Goal: Task Accomplishment & Management: Manage account settings

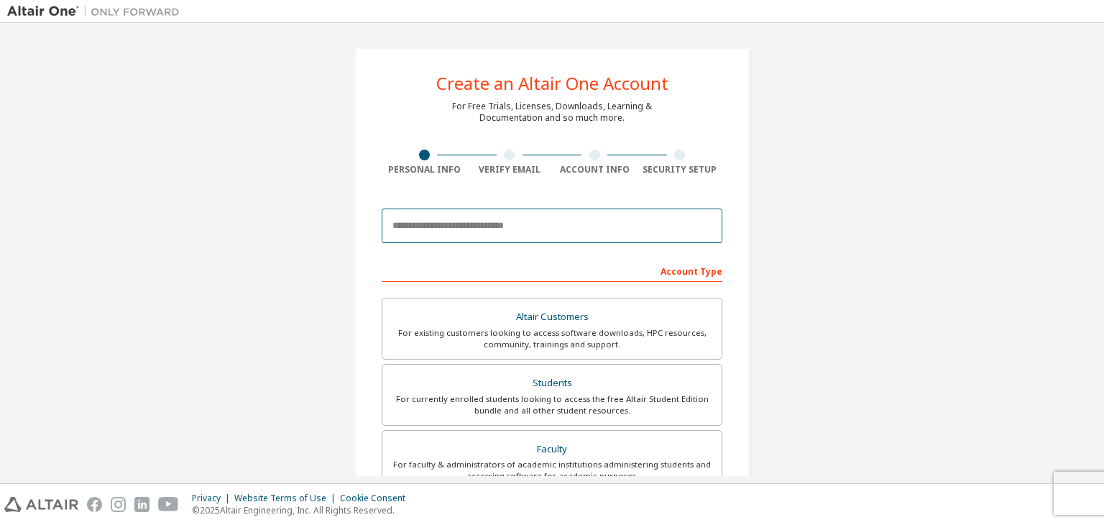
click at [457, 226] on input "email" at bounding box center [552, 225] width 341 height 35
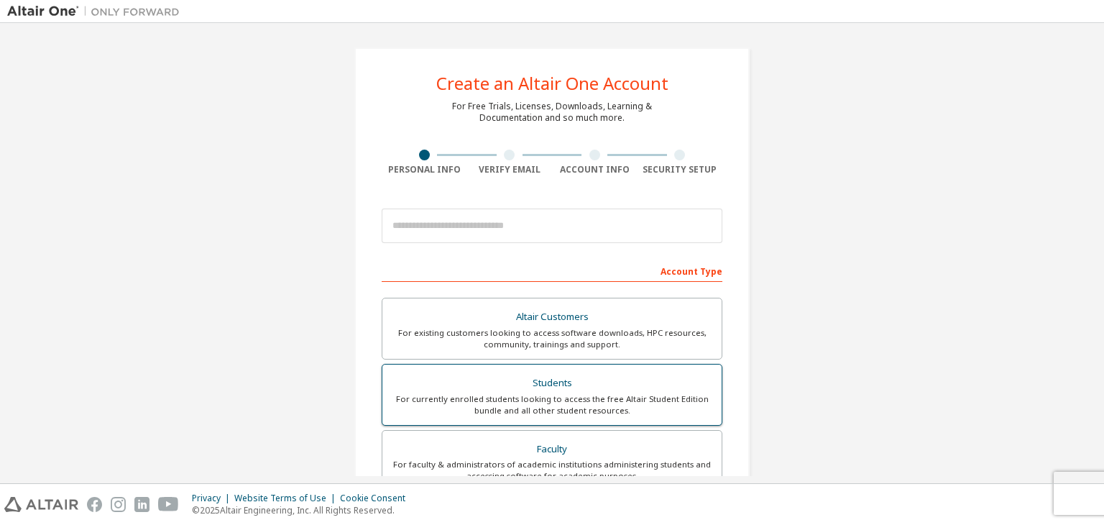
click at [526, 377] on div "Students" at bounding box center [552, 383] width 322 height 20
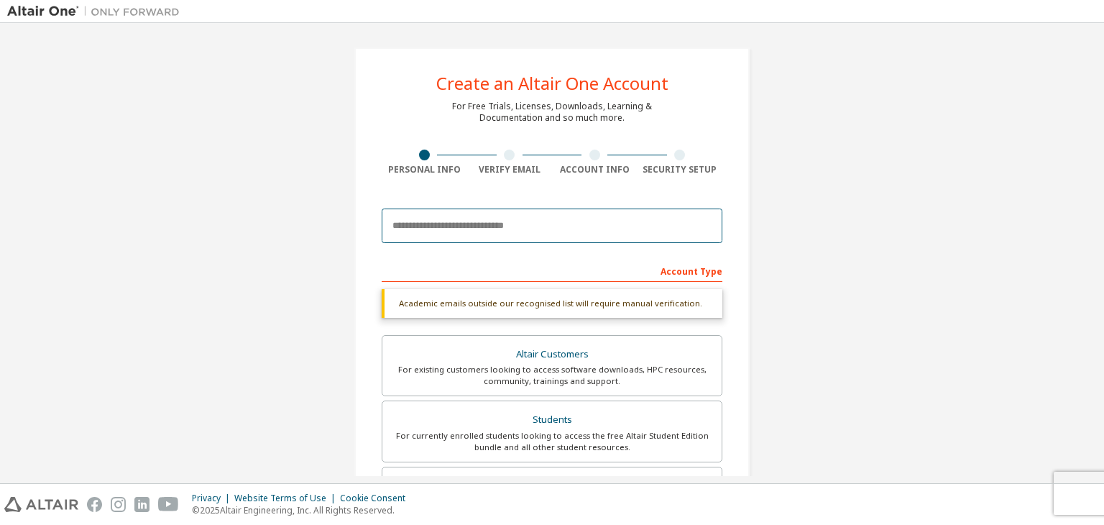
click at [466, 213] on input "email" at bounding box center [552, 225] width 341 height 35
type input "*"
click at [449, 229] on input "email" at bounding box center [552, 225] width 341 height 35
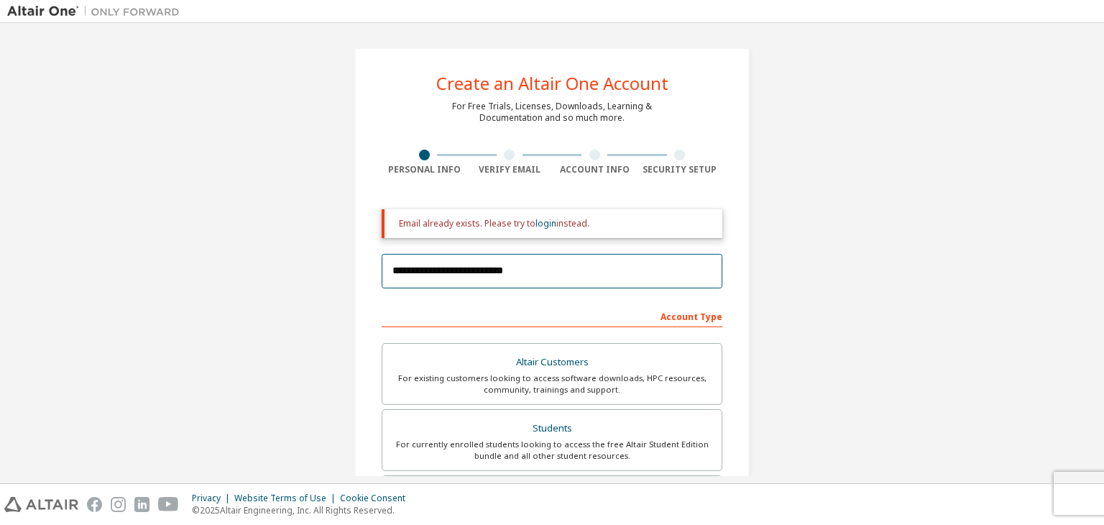
type input "**********"
click at [972, 191] on div "**********" at bounding box center [552, 456] width 1090 height 853
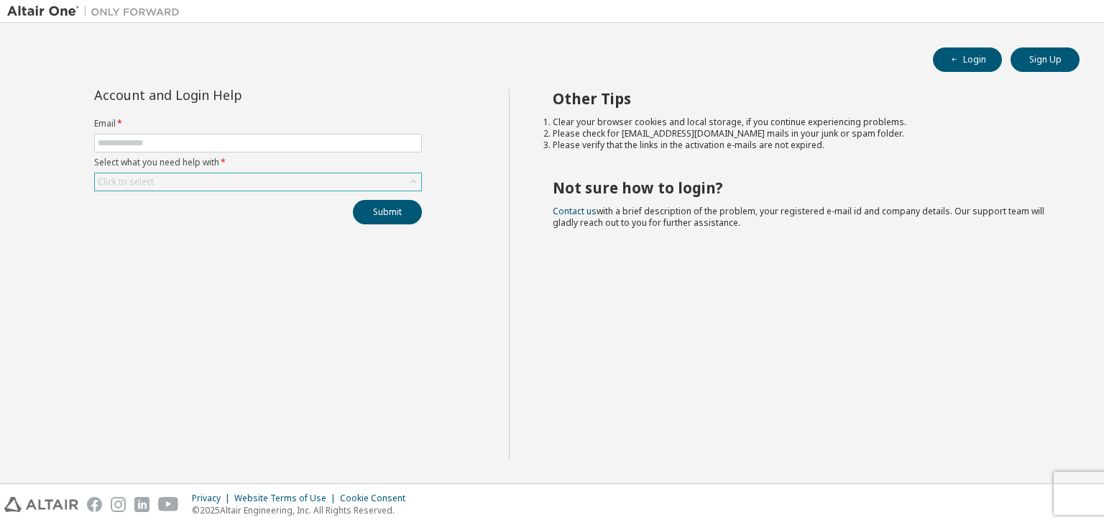
click at [344, 184] on div "Click to select" at bounding box center [258, 181] width 326 height 17
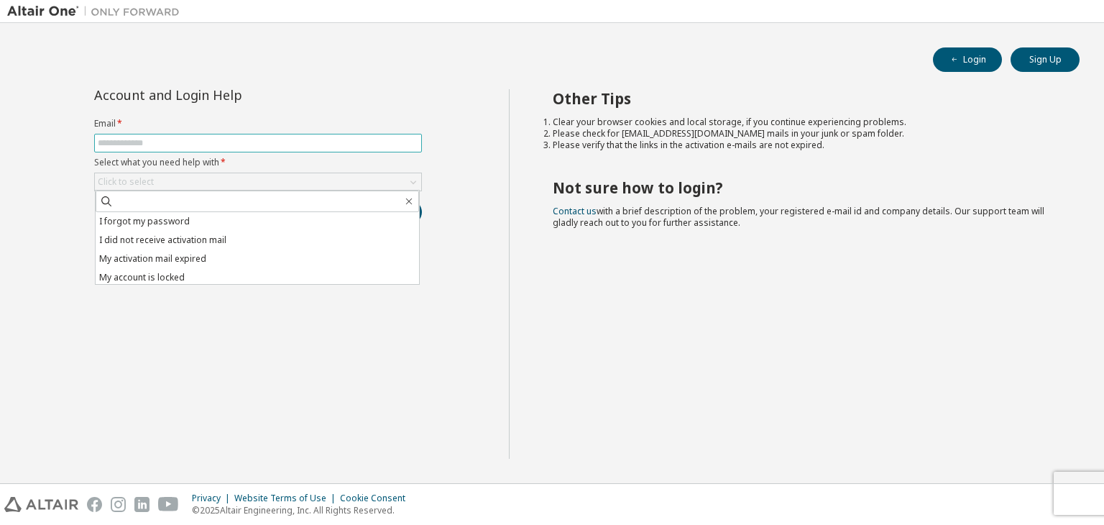
click at [314, 141] on input "text" at bounding box center [258, 143] width 321 height 12
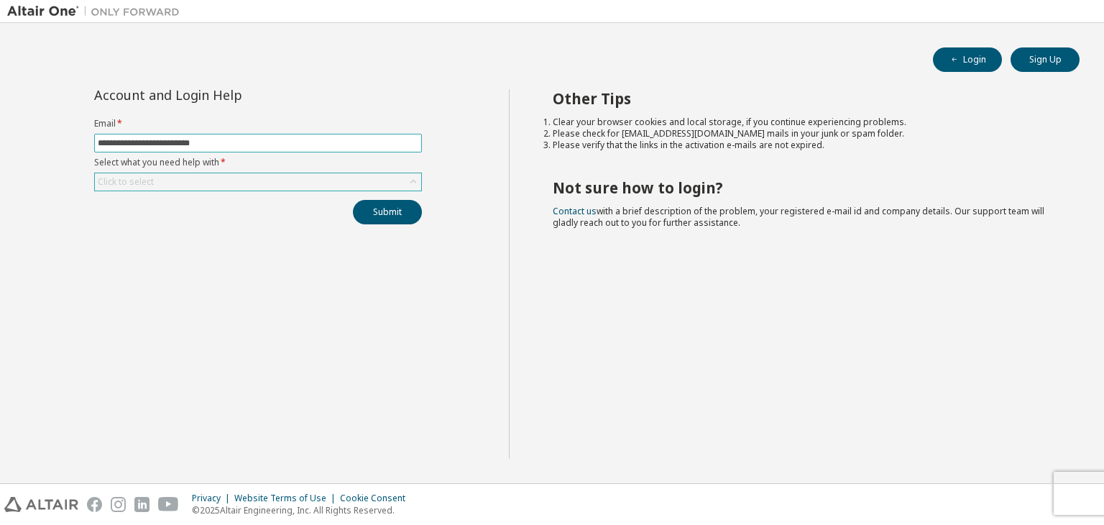
type input "**********"
click at [334, 179] on div "Click to select" at bounding box center [258, 181] width 326 height 17
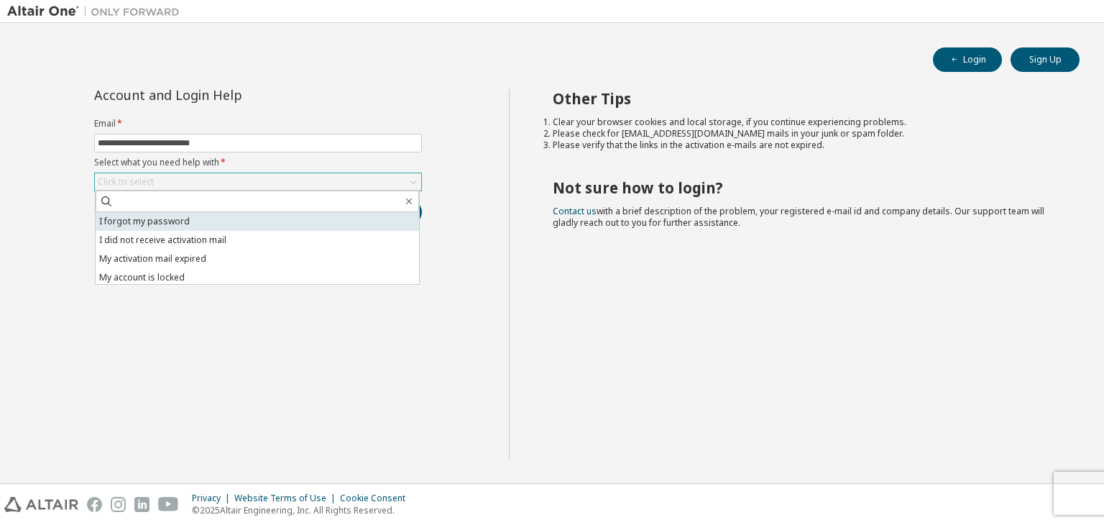
click at [178, 219] on li "I forgot my password" at bounding box center [257, 221] width 323 height 19
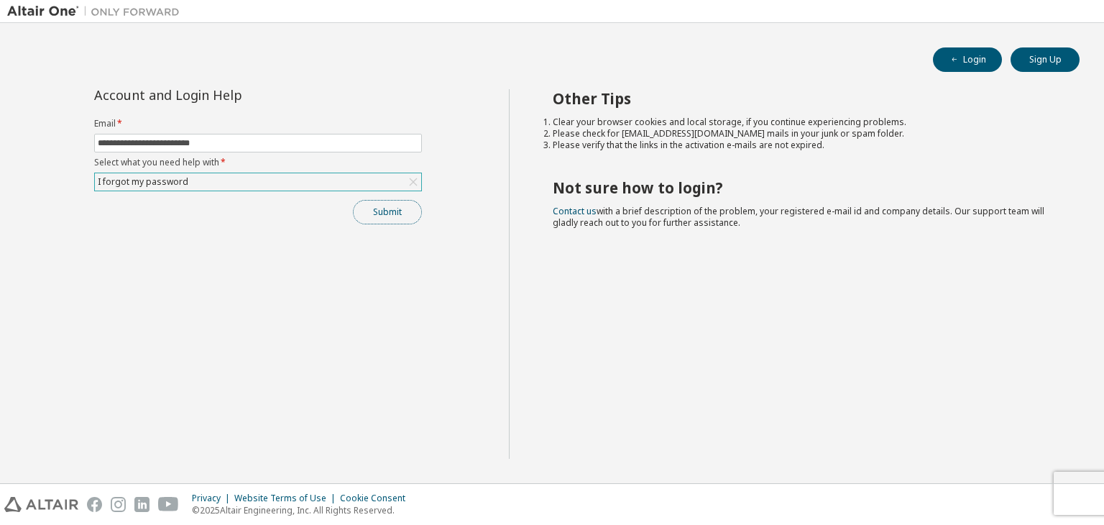
click at [391, 216] on button "Submit" at bounding box center [387, 212] width 69 height 24
click at [950, 58] on icon "button" at bounding box center [954, 59] width 9 height 9
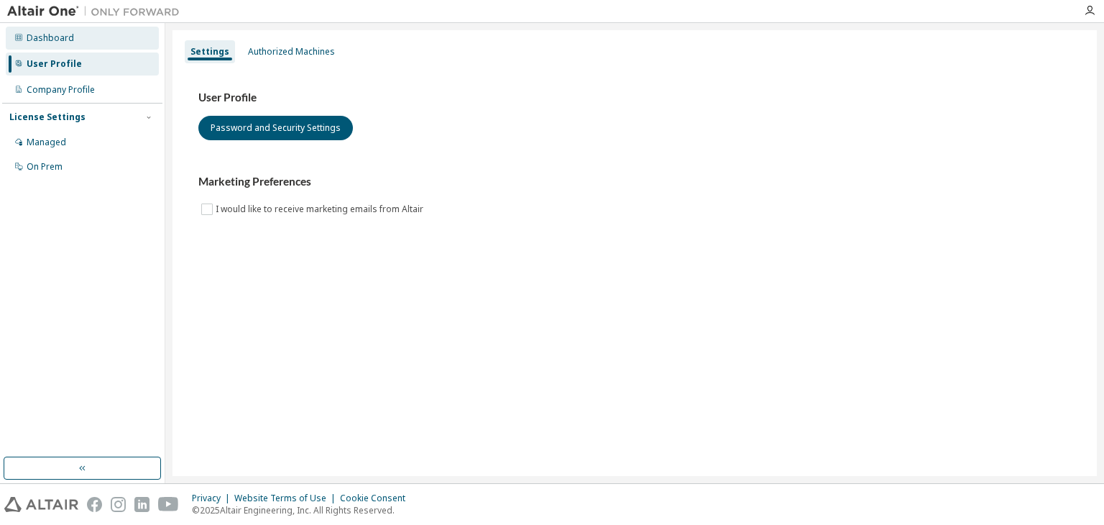
click at [65, 32] on div "Dashboard" at bounding box center [82, 38] width 153 height 23
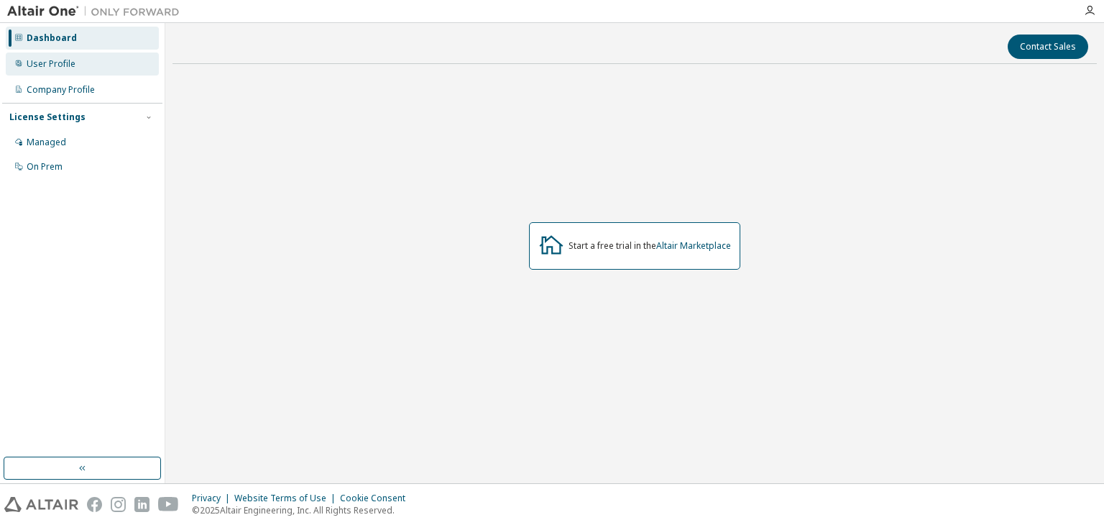
click at [54, 68] on div "User Profile" at bounding box center [51, 64] width 49 height 12
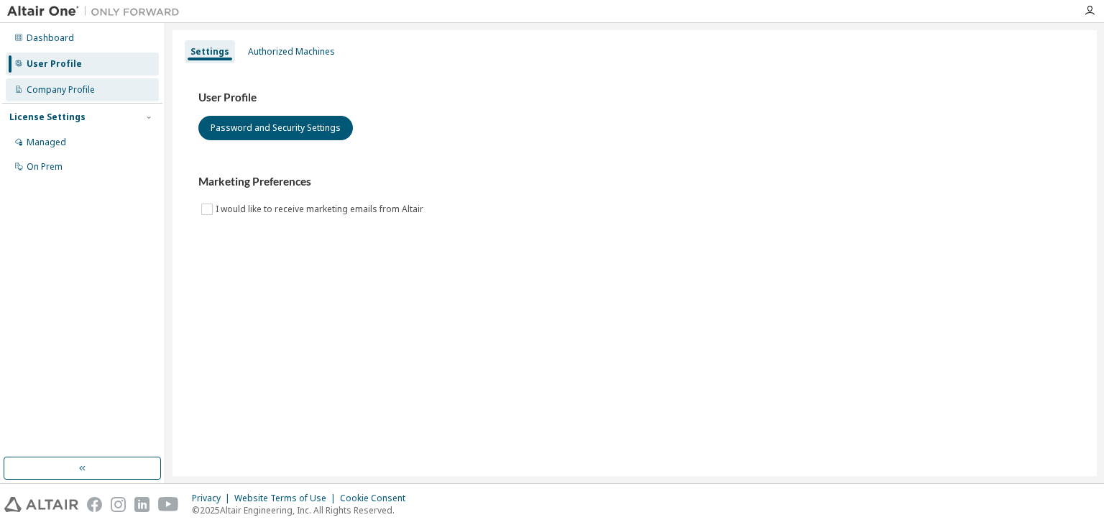
click at [62, 88] on div "Company Profile" at bounding box center [61, 90] width 68 height 12
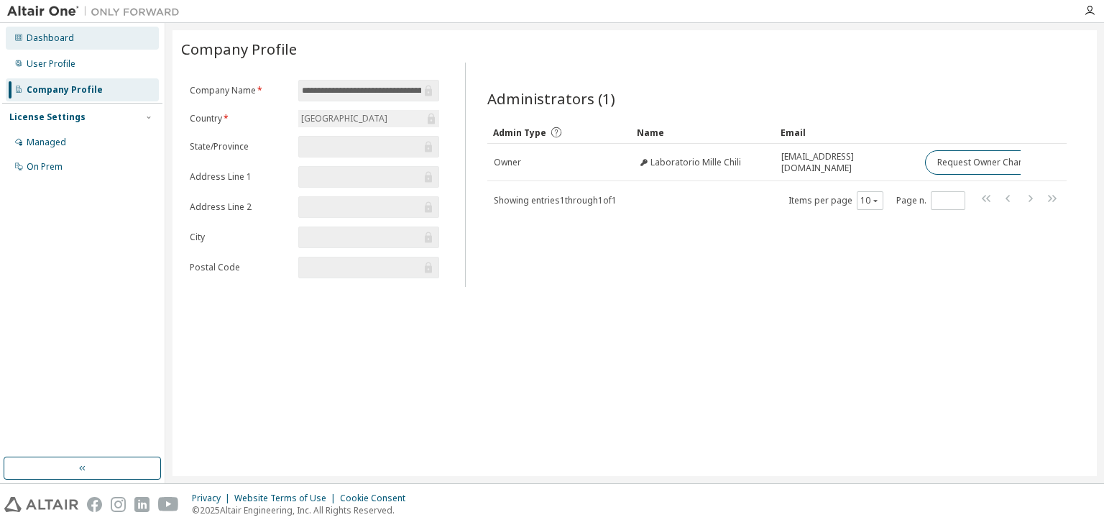
click at [60, 37] on div "Dashboard" at bounding box center [50, 38] width 47 height 12
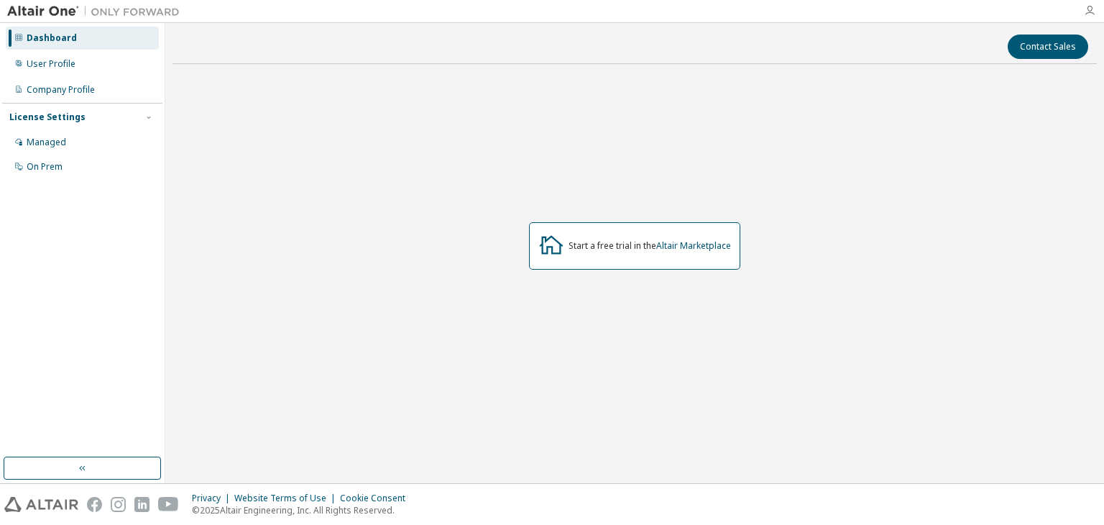
click at [1093, 9] on icon "button" at bounding box center [1090, 11] width 12 height 12
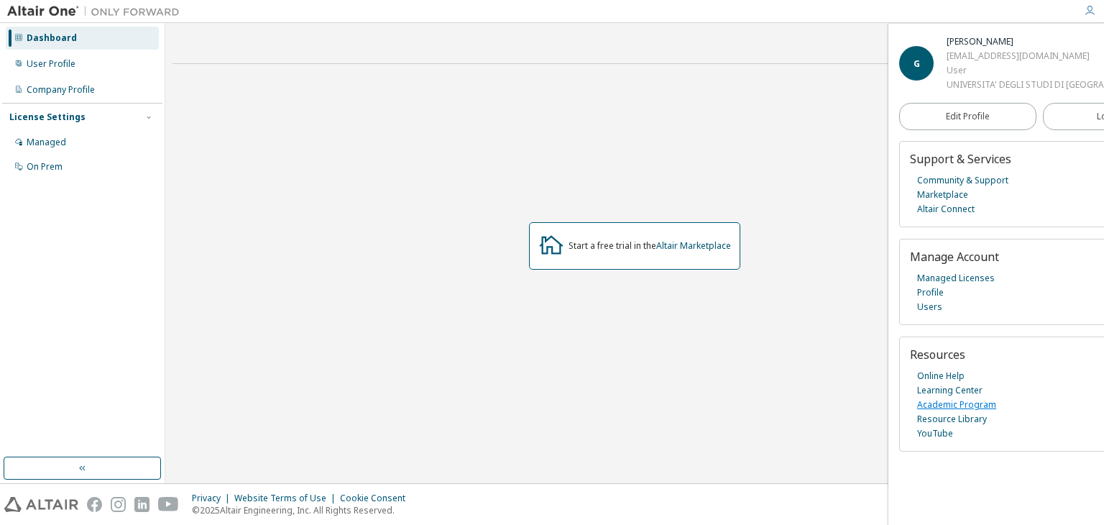
click at [948, 412] on link "Academic Program" at bounding box center [956, 404] width 79 height 14
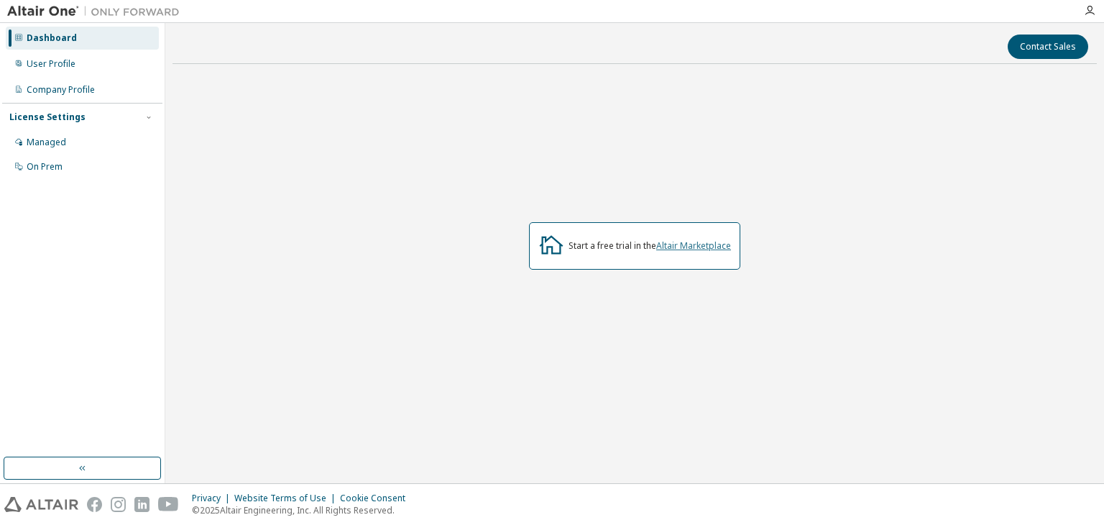
click at [693, 248] on link "Altair Marketplace" at bounding box center [693, 245] width 75 height 12
click at [58, 141] on div "Managed" at bounding box center [47, 143] width 40 height 12
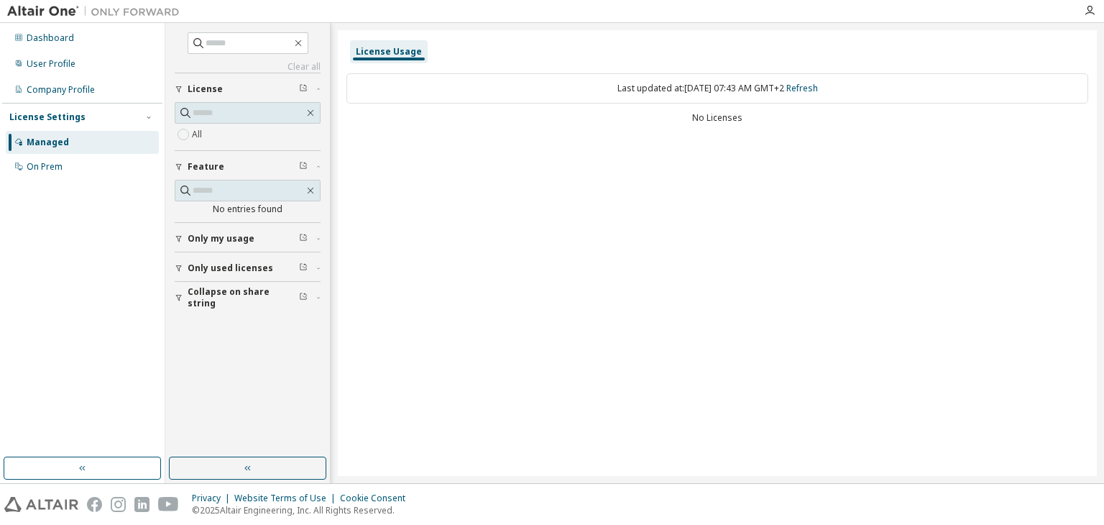
click at [224, 135] on div "All" at bounding box center [248, 134] width 146 height 17
click at [185, 297] on div "button" at bounding box center [181, 297] width 13 height 9
click at [184, 297] on div "button" at bounding box center [181, 297] width 13 height 9
click at [63, 44] on div "Dashboard" at bounding box center [82, 38] width 153 height 23
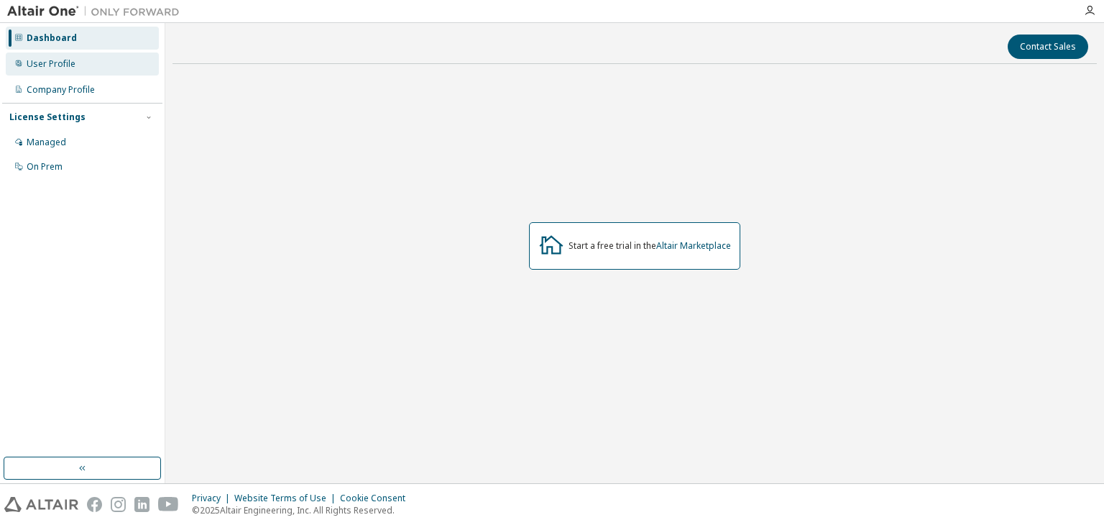
click at [59, 62] on div "User Profile" at bounding box center [51, 64] width 49 height 12
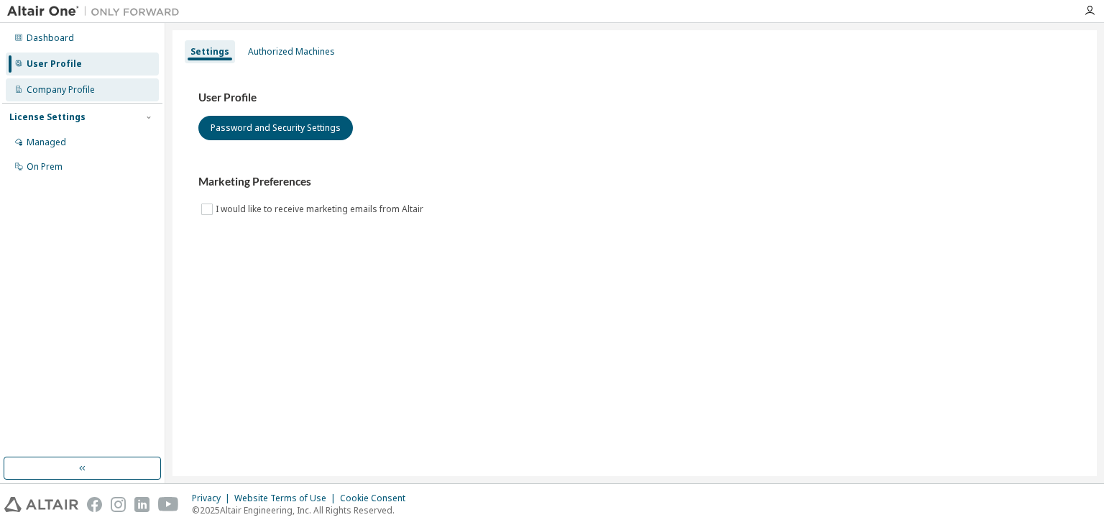
click at [47, 83] on div "Company Profile" at bounding box center [82, 89] width 153 height 23
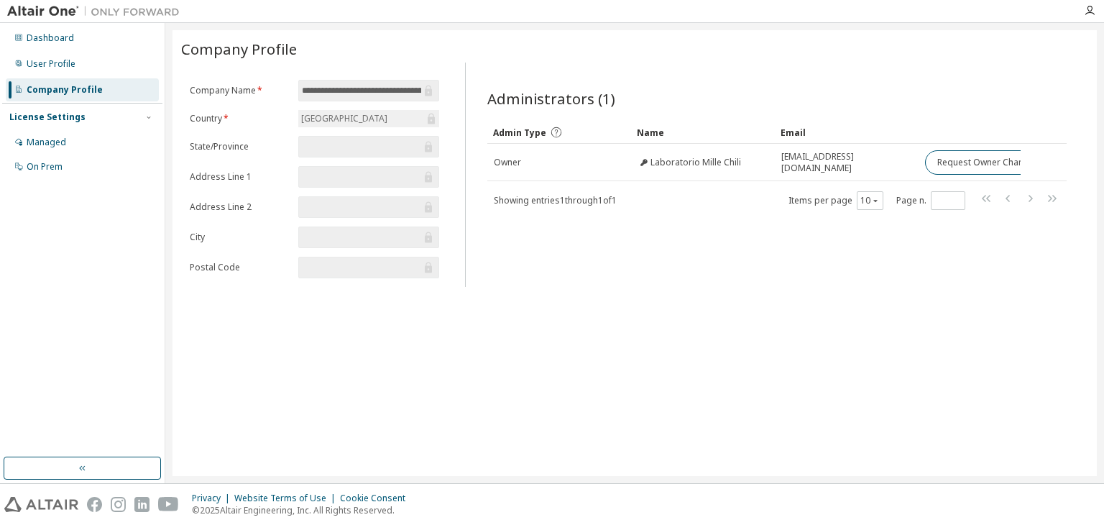
click at [53, 24] on div "Dashboard User Profile Company Profile License Settings Managed On Prem" at bounding box center [82, 253] width 165 height 460
click at [56, 35] on div "Dashboard" at bounding box center [50, 38] width 47 height 12
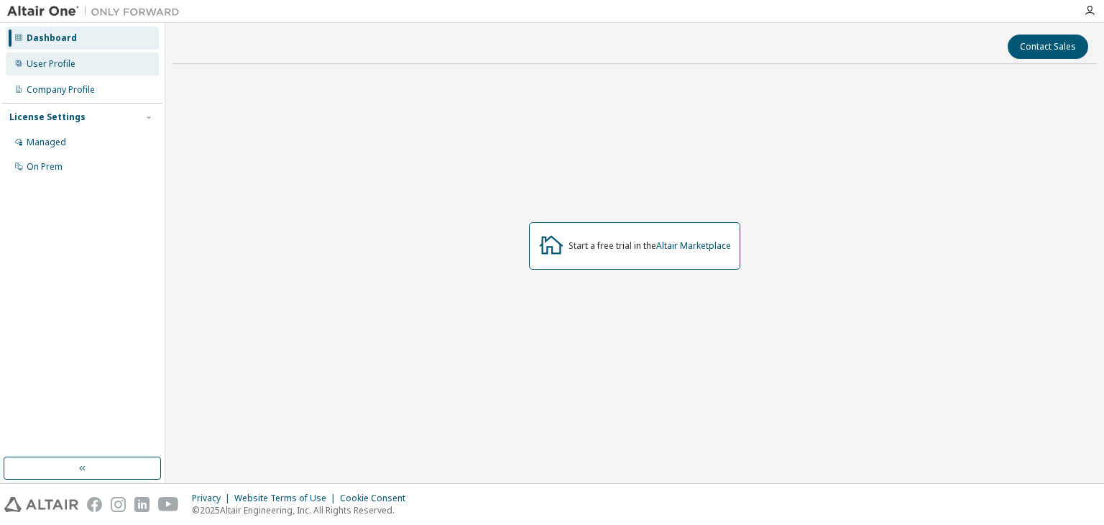
click at [46, 58] on div "User Profile" at bounding box center [51, 64] width 49 height 12
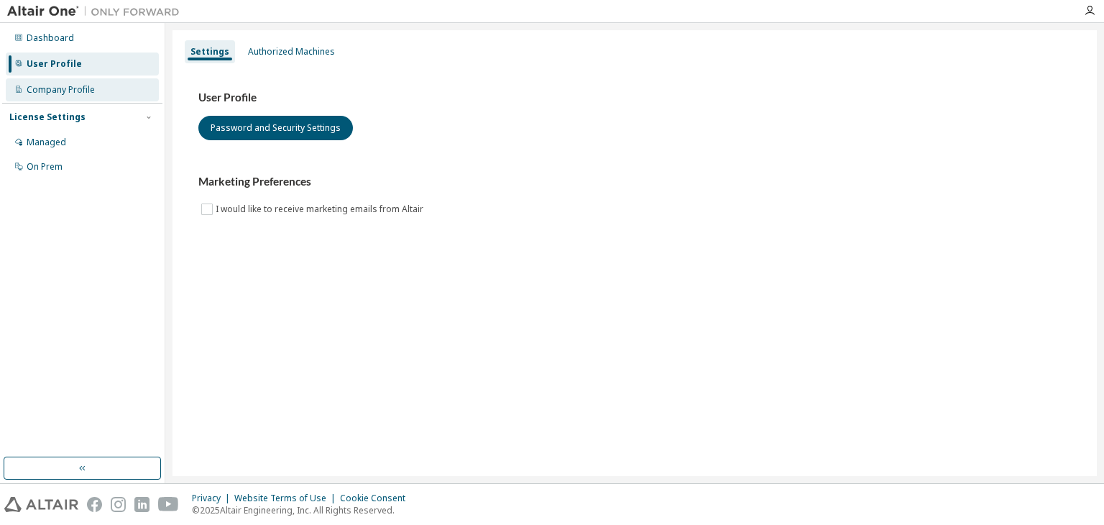
click at [40, 85] on div "Company Profile" at bounding box center [61, 90] width 68 height 12
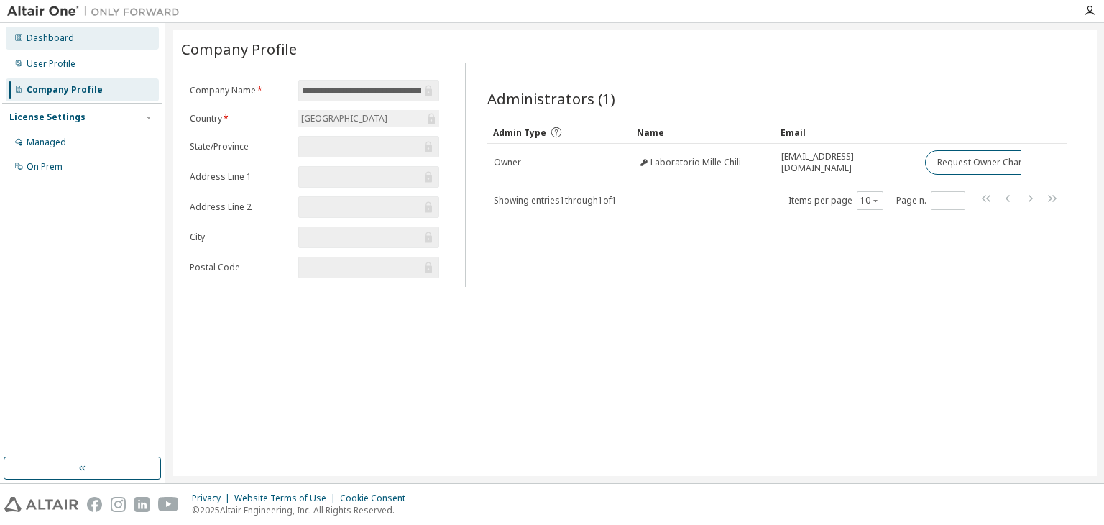
click at [56, 39] on div "Dashboard" at bounding box center [50, 38] width 47 height 12
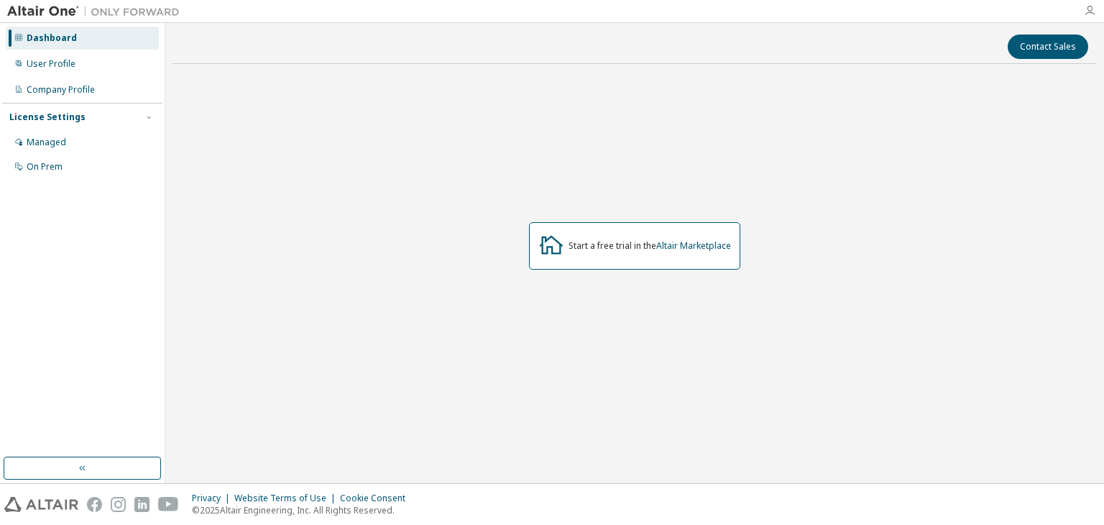
click at [1085, 14] on icon "button" at bounding box center [1090, 11] width 12 height 12
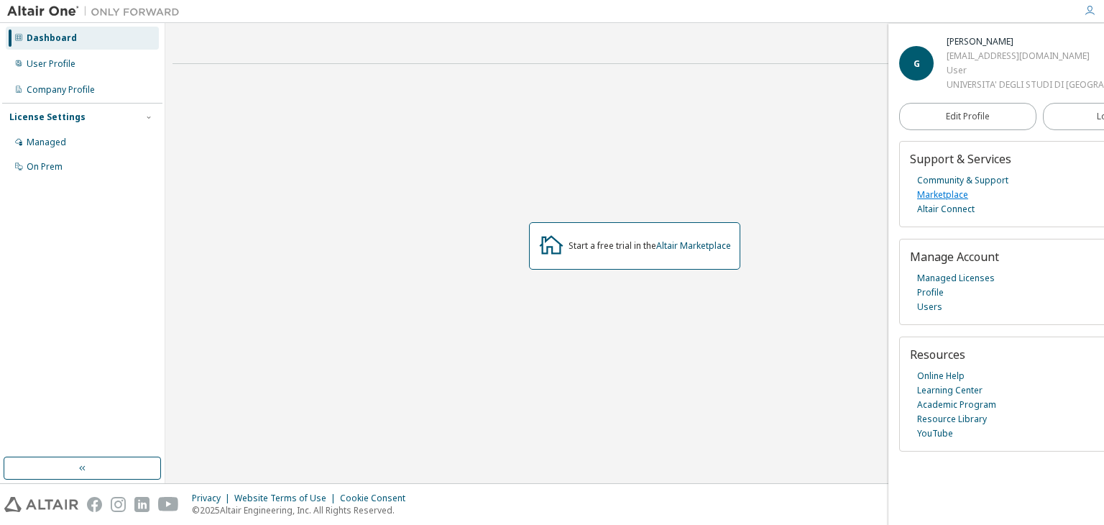
click at [927, 202] on link "Marketplace" at bounding box center [942, 195] width 51 height 14
